Goal: Task Accomplishment & Management: Use online tool/utility

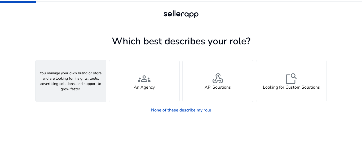
click at [69, 78] on span "person" at bounding box center [70, 78] width 13 height 13
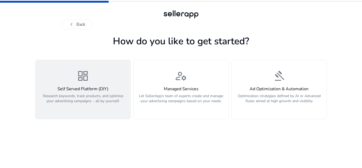
click at [89, 88] on h4 "Self Served Platform (DIY)" at bounding box center [83, 88] width 88 height 5
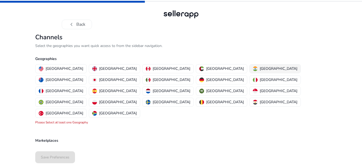
click at [259, 70] on p "[GEOGRAPHIC_DATA]" at bounding box center [278, 69] width 38 height 6
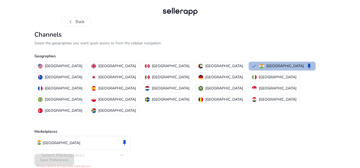
scroll to position [3, 0]
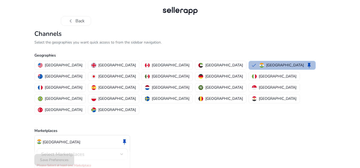
click at [61, 148] on div "Select Marketplaces" at bounding box center [82, 154] width 82 height 12
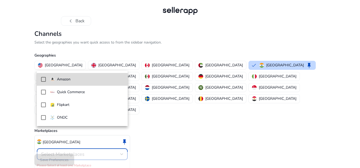
click at [75, 82] on mat-option "Amazon" at bounding box center [82, 79] width 91 height 13
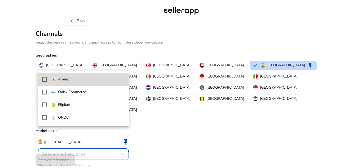
scroll to position [0, 0]
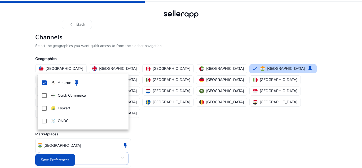
click at [154, 127] on div at bounding box center [181, 84] width 362 height 168
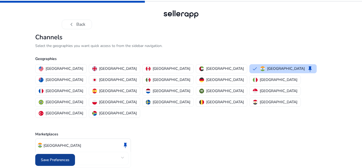
click at [54, 159] on span "Save Preferences" at bounding box center [55, 160] width 29 height 6
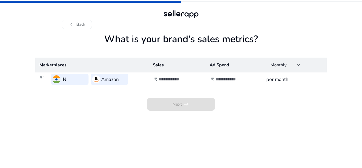
click at [166, 80] on input "number" at bounding box center [177, 79] width 36 height 6
click at [94, 120] on app-sales-metrics "What is your brand's sales metrics? Marketplaces Sales Ad Spend Monthly #1 IN A…" at bounding box center [180, 100] width 291 height 134
click at [241, 81] on input "number" at bounding box center [233, 79] width 36 height 6
click at [282, 68] on div "Monthly" at bounding box center [285, 65] width 30 height 6
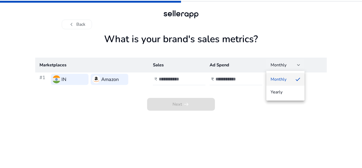
click at [219, 118] on div at bounding box center [181, 84] width 362 height 168
click at [182, 79] on input "number" at bounding box center [177, 79] width 36 height 6
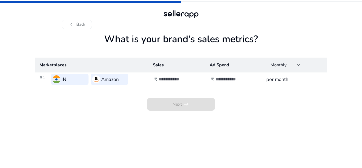
type input "******"
click at [221, 92] on div "Next arrow_right_alt" at bounding box center [180, 98] width 291 height 24
click at [224, 80] on input "number" at bounding box center [233, 79] width 36 height 6
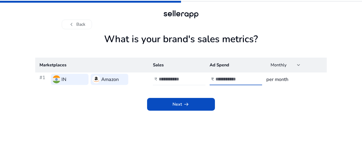
type input "*"
type input "*****"
click at [289, 83] on td "per month" at bounding box center [294, 79] width 65 height 14
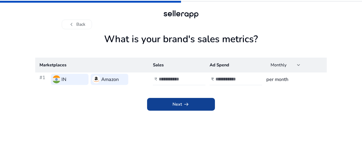
click at [196, 105] on span at bounding box center [181, 104] width 68 height 13
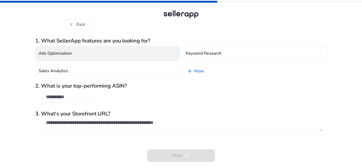
click at [41, 52] on h4 "Ads Optimization" at bounding box center [55, 53] width 33 height 5
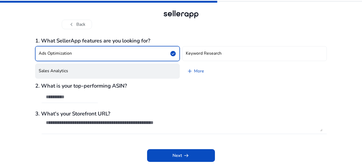
click at [46, 69] on h4 "Sales Analytics" at bounding box center [53, 70] width 29 height 5
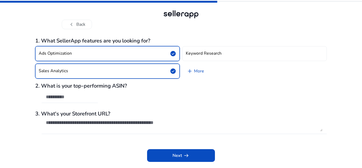
click at [54, 57] on button "Ads Optimization check_circle" at bounding box center [107, 53] width 144 height 15
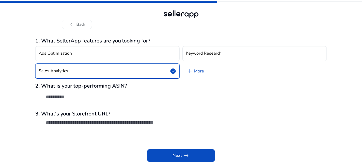
click at [65, 95] on input "text" at bounding box center [70, 97] width 48 height 6
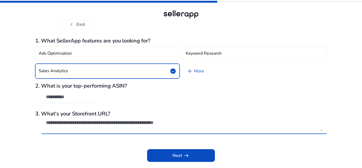
click at [69, 119] on textarea at bounding box center [184, 125] width 276 height 12
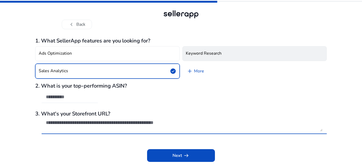
click at [186, 54] on h4 "Keyword Research" at bounding box center [204, 53] width 36 height 5
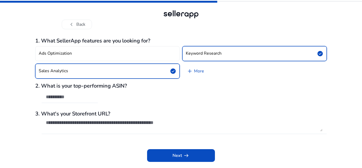
click at [102, 74] on button "Sales Analytics check_circle" at bounding box center [107, 71] width 144 height 15
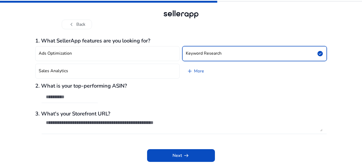
click at [70, 100] on div at bounding box center [70, 97] width 48 height 12
click at [85, 97] on input "text" at bounding box center [70, 97] width 48 height 6
paste input "**********"
type input "**********"
click at [128, 98] on div "**********" at bounding box center [180, 96] width 291 height 26
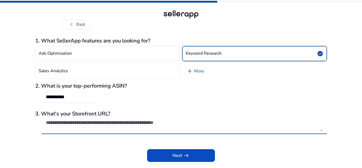
click at [74, 124] on textarea at bounding box center [184, 125] width 276 height 12
click at [105, 123] on textarea at bounding box center [184, 125] width 276 height 12
paste textarea "**********"
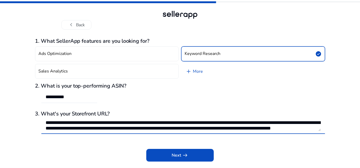
scroll to position [6, 0]
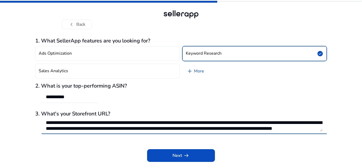
type textarea "**********"
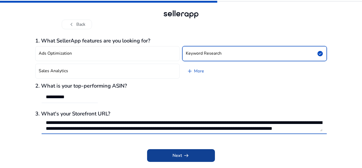
drag, startPoint x: 131, startPoint y: 145, endPoint x: 161, endPoint y: 152, distance: 31.0
click at [132, 146] on div "Next arrow_right_alt" at bounding box center [180, 151] width 291 height 20
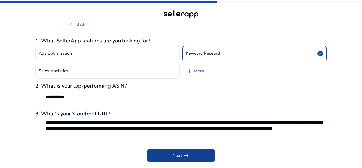
click at [183, 158] on span "arrow_right_alt" at bounding box center [186, 155] width 6 height 6
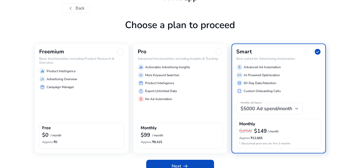
scroll to position [25, 0]
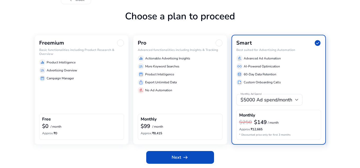
click at [89, 100] on div "Freemium Basic functionalities including Product Research & Overview equalizer …" at bounding box center [81, 89] width 94 height 109
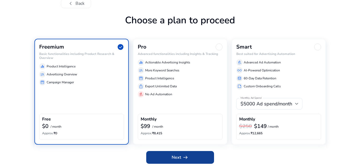
click at [192, 156] on span at bounding box center [180, 157] width 68 height 13
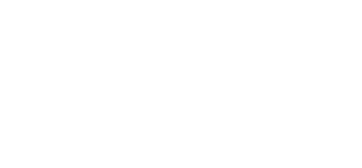
scroll to position [0, 0]
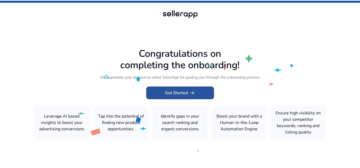
click at [197, 92] on span at bounding box center [180, 92] width 68 height 13
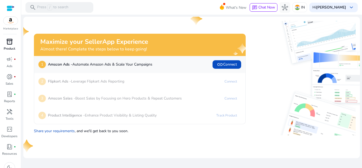
click at [4, 42] on div "inventory_2" at bounding box center [9, 41] width 15 height 8
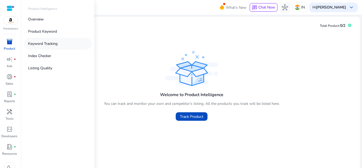
click at [46, 43] on p "Keyword Tracking" at bounding box center [42, 44] width 29 height 6
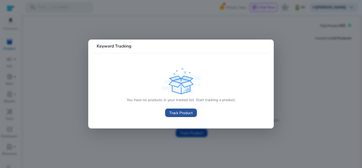
click at [177, 113] on span "Track Product" at bounding box center [180, 113] width 23 height 6
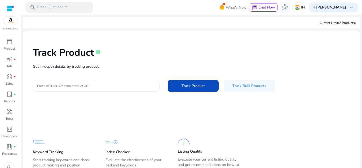
click at [62, 86] on input "Enter ASIN or Amazon product URL" at bounding box center [96, 86] width 118 height 6
click at [114, 121] on app-static-section-before-action "Keyword Tracking Start tracking keywords and check product ranking and position…" at bounding box center [187, 144] width 309 height 59
click at [65, 70] on div "Track Product info Get in-depth details by tracking product Enter ASIN or Amazo…" at bounding box center [192, 68] width 328 height 67
click at [73, 66] on p "Get in-depth details by tracking product" at bounding box center [191, 67] width 317 height 6
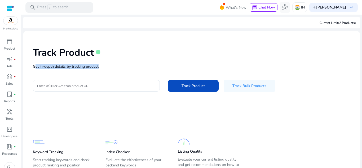
click at [73, 66] on p "Get in-depth details by tracking product" at bounding box center [191, 67] width 317 height 6
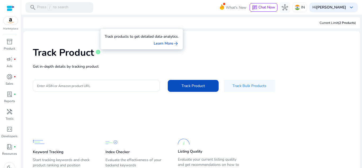
click at [100, 53] on span "info" at bounding box center [97, 51] width 5 height 5
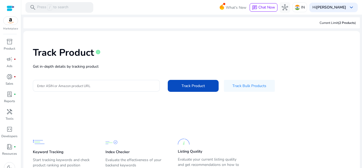
click at [118, 69] on p "Get in-depth details by tracking product" at bounding box center [191, 67] width 317 height 6
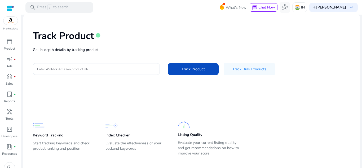
scroll to position [24, 0]
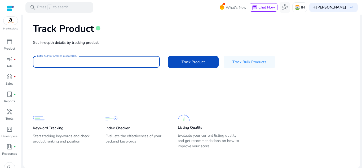
drag, startPoint x: 123, startPoint y: 61, endPoint x: 152, endPoint y: 62, distance: 29.1
click at [123, 61] on input "Enter ASIN or Amazon product URL" at bounding box center [96, 62] width 118 height 6
paste input "**********"
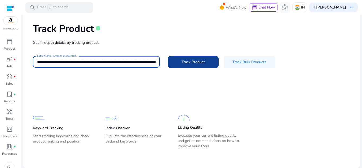
scroll to position [0, 1076]
type input "**********"
click at [195, 62] on span "Track Product" at bounding box center [192, 62] width 23 height 6
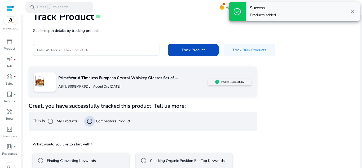
scroll to position [64, 0]
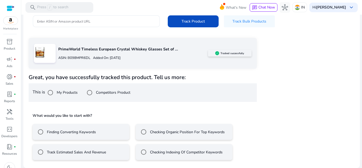
click at [102, 136] on mat-radio-button "Finding Converting Keywords" at bounding box center [81, 132] width 97 height 16
click at [150, 134] on div "Checking Organic Position For Top Keywords" at bounding box center [181, 131] width 86 height 11
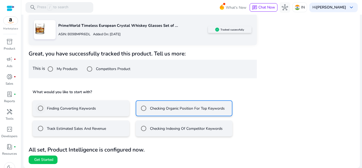
click at [78, 111] on label "Finding Converting Keywords" at bounding box center [71, 108] width 50 height 6
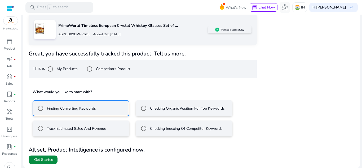
click at [51, 159] on span "Get Started" at bounding box center [43, 159] width 19 height 5
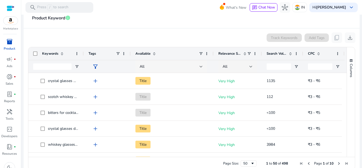
click at [200, 68] on div at bounding box center [200, 66] width 3 height 6
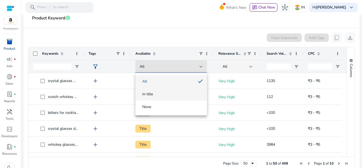
click at [166, 97] on mat-option "In title" at bounding box center [170, 94] width 71 height 13
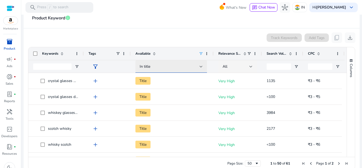
click at [201, 65] on div at bounding box center [200, 66] width 3 height 2
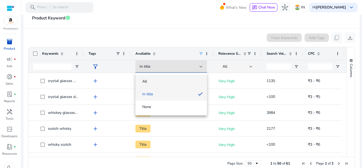
click at [168, 82] on span "All" at bounding box center [171, 81] width 63 height 5
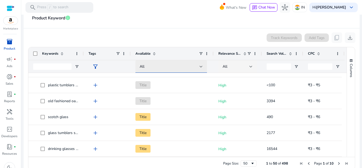
click at [185, 67] on div "All" at bounding box center [170, 67] width 60 height 6
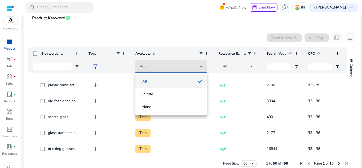
click at [191, 67] on div at bounding box center [181, 84] width 362 height 168
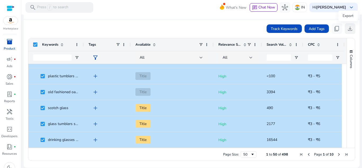
click at [347, 27] on span "download" at bounding box center [350, 28] width 6 height 6
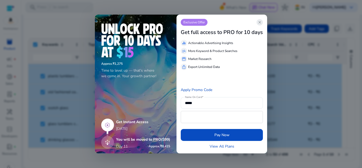
click at [261, 23] on span "close" at bounding box center [259, 22] width 4 height 4
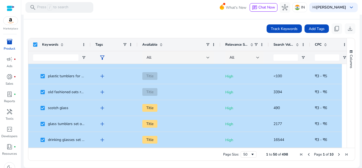
drag, startPoint x: 82, startPoint y: 45, endPoint x: 89, endPoint y: 46, distance: 7.0
click at [89, 46] on div at bounding box center [90, 44] width 2 height 13
click at [91, 46] on div "Tags" at bounding box center [114, 44] width 47 height 13
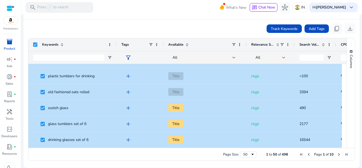
drag, startPoint x: 90, startPoint y: 45, endPoint x: 116, endPoint y: 50, distance: 26.3
click at [116, 50] on div at bounding box center [116, 44] width 2 height 13
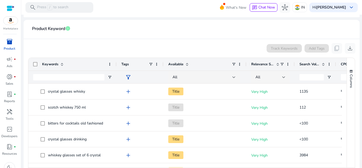
click at [62, 50] on div "Track Keywords Add Tags content_copy download" at bounding box center [191, 48] width 327 height 11
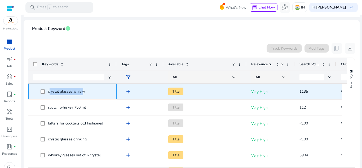
drag, startPoint x: 84, startPoint y: 91, endPoint x: 49, endPoint y: 94, distance: 35.0
click at [49, 94] on div "crystal glasses whisky" at bounding box center [66, 91] width 37 height 7
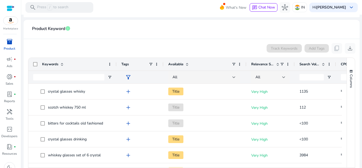
click at [82, 48] on div "Track Keywords Add Tags content_copy download" at bounding box center [191, 48] width 327 height 11
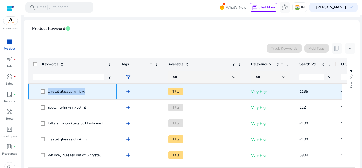
drag, startPoint x: 91, startPoint y: 91, endPoint x: 46, endPoint y: 97, distance: 46.2
click at [46, 97] on div "crystal glasses whisky" at bounding box center [72, 91] width 79 height 15
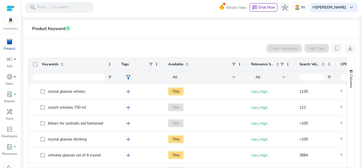
click at [87, 48] on div "Track Keywords Add Tags content_copy download" at bounding box center [191, 48] width 327 height 11
